Goal: Information Seeking & Learning: Learn about a topic

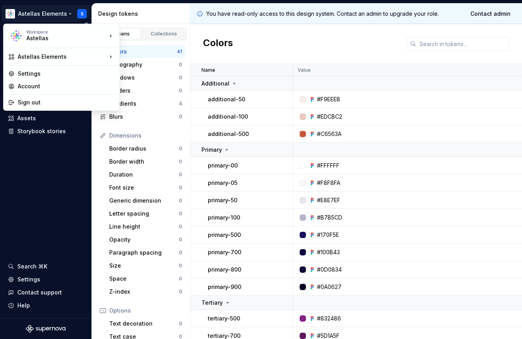
click at [65, 14] on html "Astellas Elements S Version Current draft Documentation Dataset Example brand (…" at bounding box center [261, 169] width 522 height 339
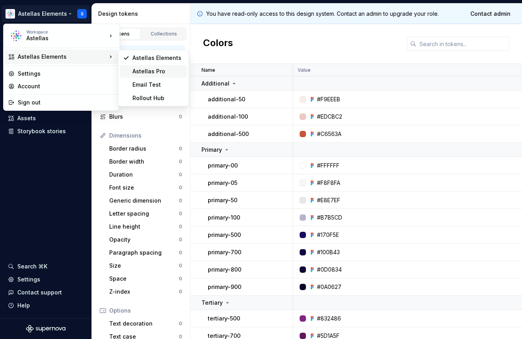
click at [139, 70] on div "Astellas Pro" at bounding box center [158, 71] width 51 height 8
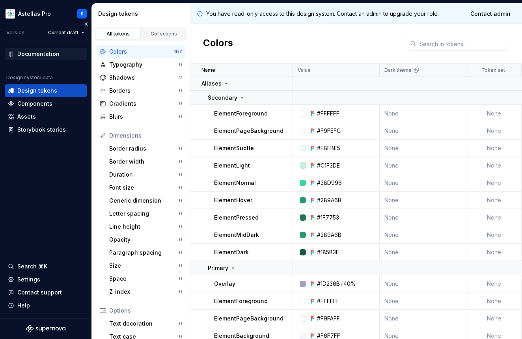
click at [38, 49] on div "Documentation" at bounding box center [46, 54] width 82 height 13
